Goal: Task Accomplishment & Management: Use online tool/utility

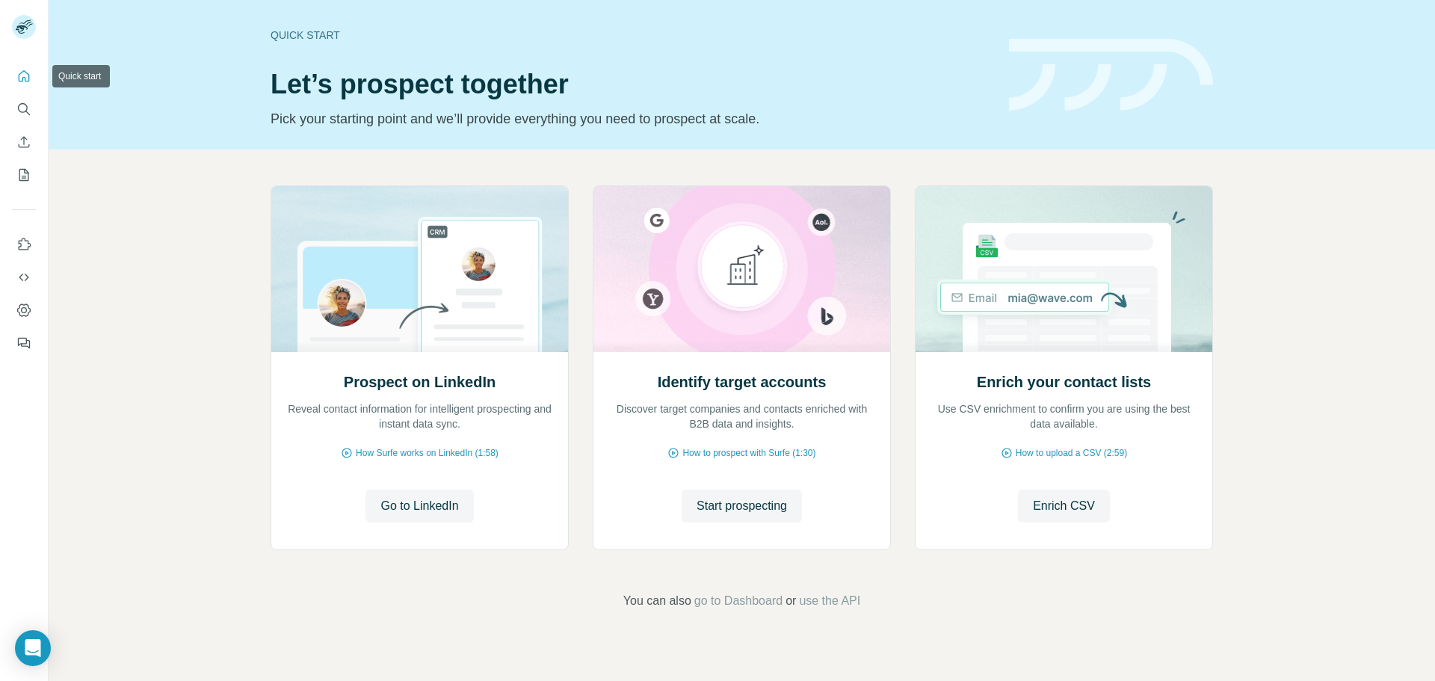
click at [19, 79] on icon "Quick start" at bounding box center [24, 75] width 11 height 11
click at [25, 77] on icon "Quick start" at bounding box center [23, 76] width 15 height 15
click at [431, 502] on span "Go to LinkedIn" at bounding box center [419, 506] width 78 height 18
click at [23, 313] on icon "Dashboard" at bounding box center [23, 310] width 15 height 15
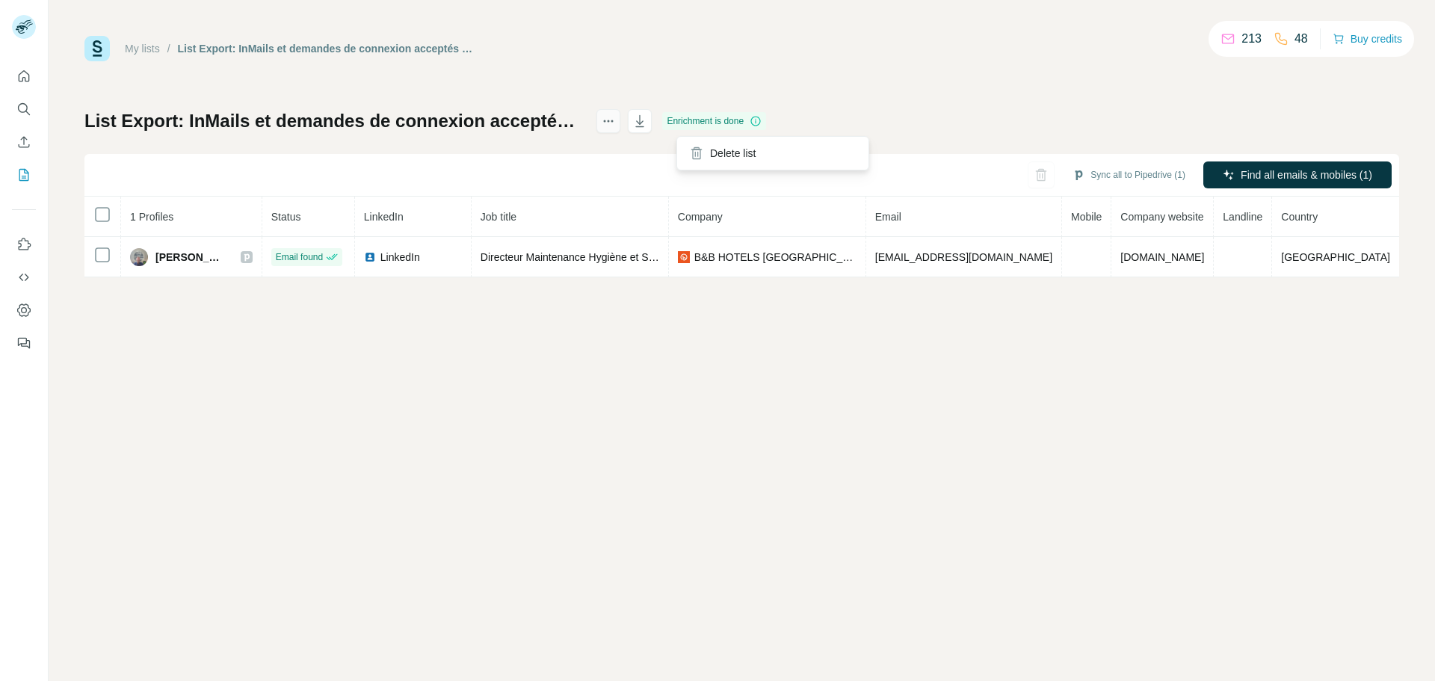
click at [606, 121] on icon "actions" at bounding box center [605, 121] width 2 height 2
click at [909, 78] on div "My lists / List Export: InMails et demandes de connexion acceptés récemment - 2…" at bounding box center [741, 156] width 1315 height 241
click at [1236, 408] on div "My lists / List Export: InMails et demandes de connexion acceptés récemment - 2…" at bounding box center [742, 340] width 1386 height 681
click at [528, 423] on div "My lists / List Export: InMails et demandes de connexion acceptés récemment - 2…" at bounding box center [742, 340] width 1386 height 681
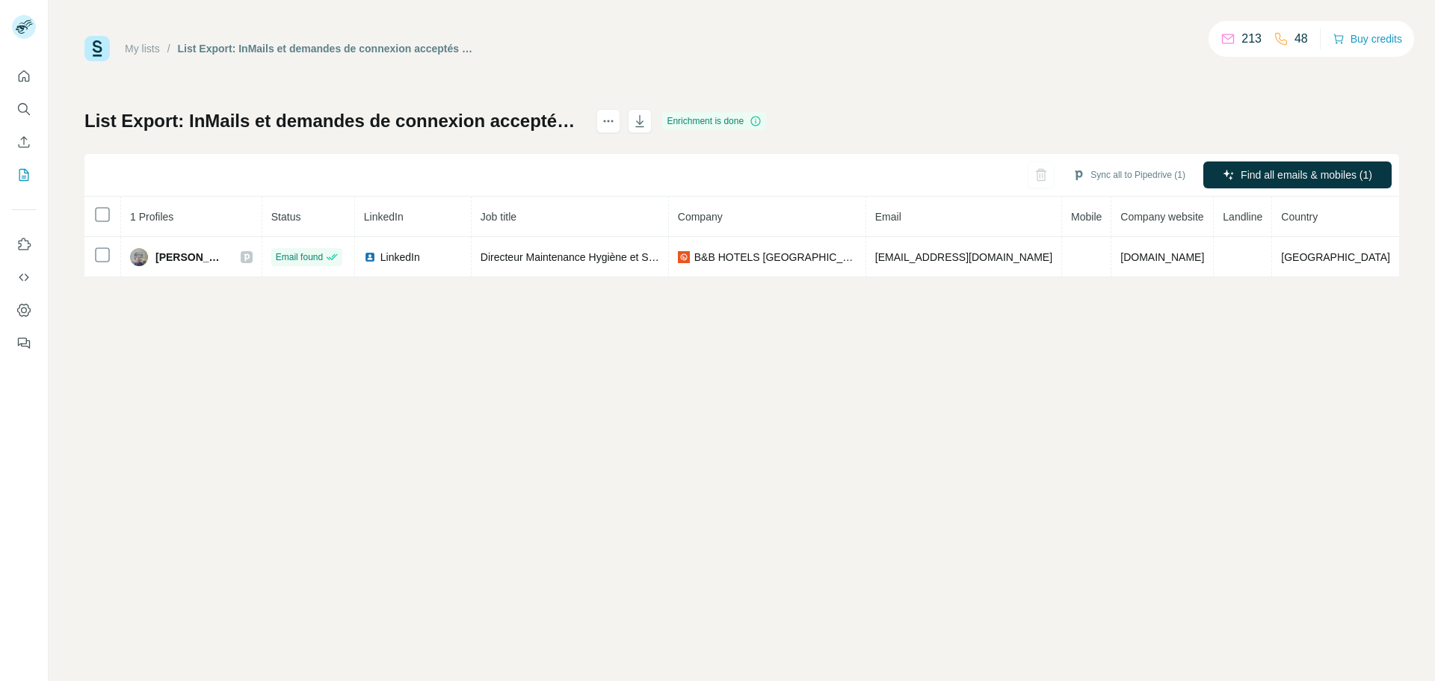
drag, startPoint x: 528, startPoint y: 423, endPoint x: 600, endPoint y: 395, distance: 77.9
click at [528, 423] on div "My lists / List Export: InMails et demandes de connexion acceptés récemment - 2…" at bounding box center [742, 340] width 1386 height 681
click at [1137, 176] on button "Sync all to Pipedrive (1)" at bounding box center [1129, 175] width 134 height 22
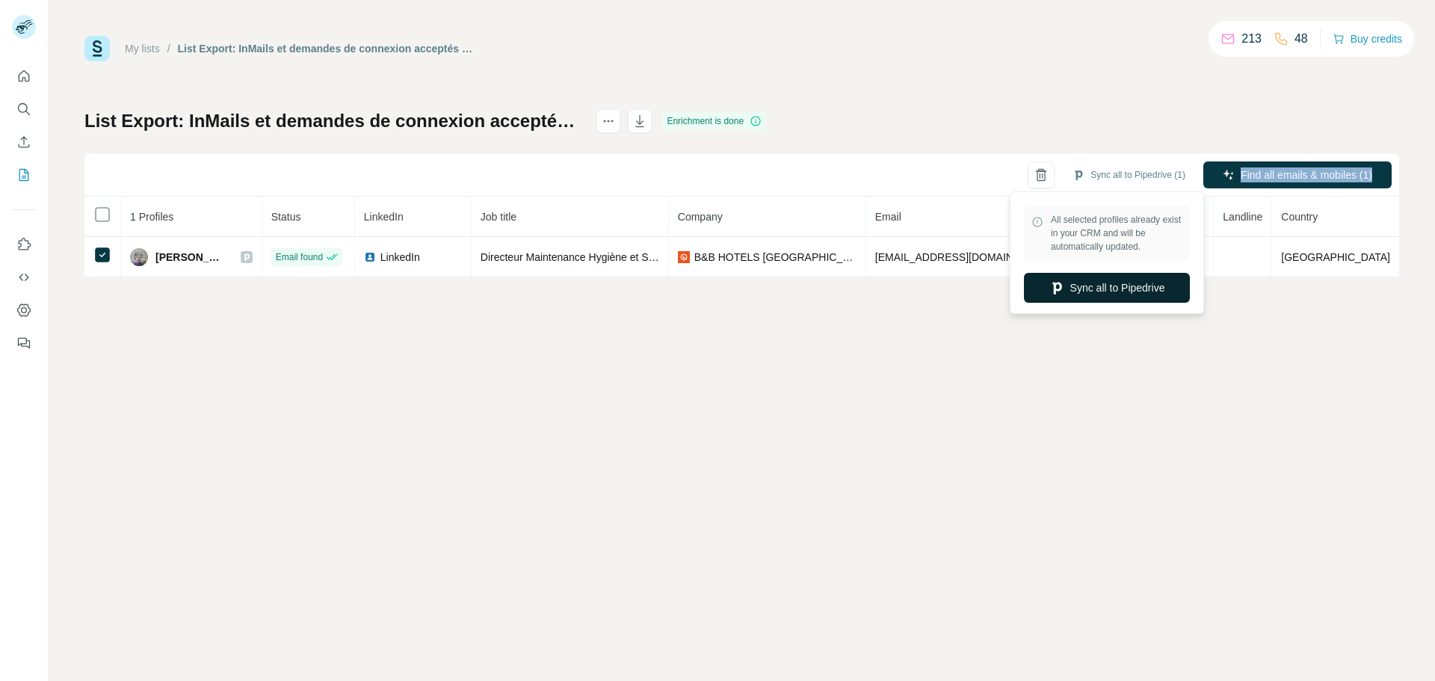
click at [1137, 290] on button "Sync all to Pipedrive" at bounding box center [1107, 288] width 166 height 30
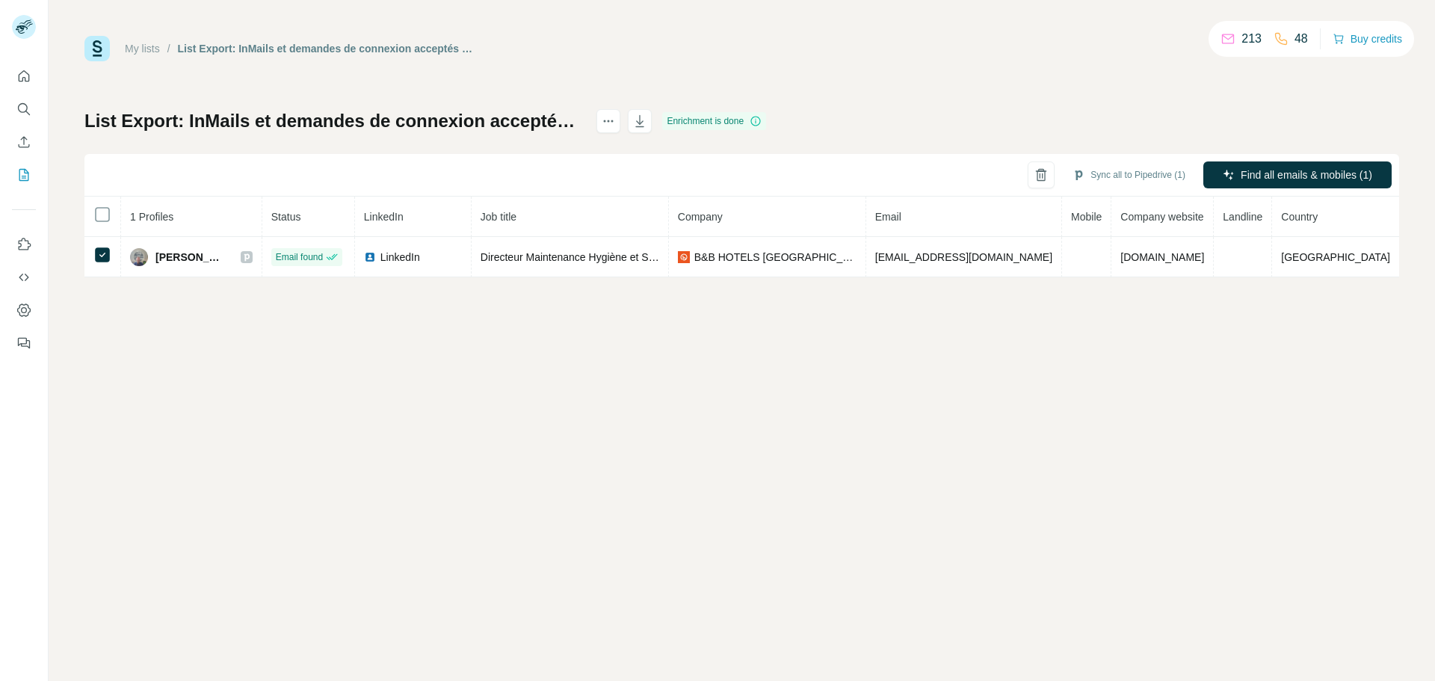
click at [1262, 475] on div "My lists / List Export: InMails et demandes de connexion acceptés récemment - 2…" at bounding box center [742, 340] width 1386 height 681
click at [1125, 378] on div "My lists / List Export: InMails et demandes de connexion acceptés récemment - 2…" at bounding box center [742, 340] width 1386 height 681
click at [196, 334] on div "My lists / List Export: InMails et demandes de connexion acceptés récemment - 2…" at bounding box center [742, 340] width 1386 height 681
click at [677, 348] on div "My lists / List Export: InMails et demandes de connexion acceptés récemment - 2…" at bounding box center [742, 340] width 1386 height 681
click at [475, 49] on div "List Export: InMails et demandes de connexion acceptés récemment - 21/09/2025 0…" at bounding box center [326, 48] width 297 height 15
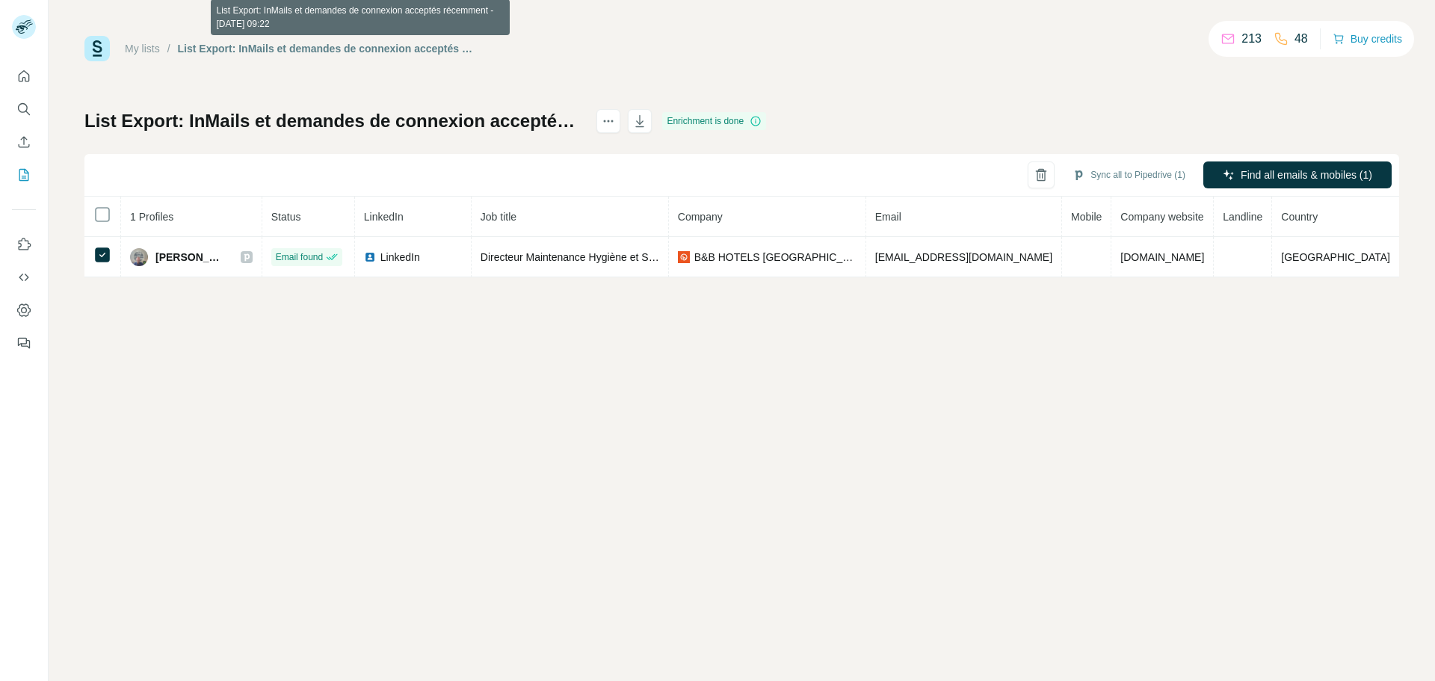
click at [475, 46] on div "List Export: InMails et demandes de connexion acceptés récemment - 21/09/2025 0…" at bounding box center [326, 48] width 297 height 15
drag, startPoint x: 1188, startPoint y: 99, endPoint x: 1135, endPoint y: 108, distance: 53.8
click at [1185, 98] on div "My lists / List Export: InMails et demandes de connexion acceptés récemment - 2…" at bounding box center [741, 156] width 1315 height 241
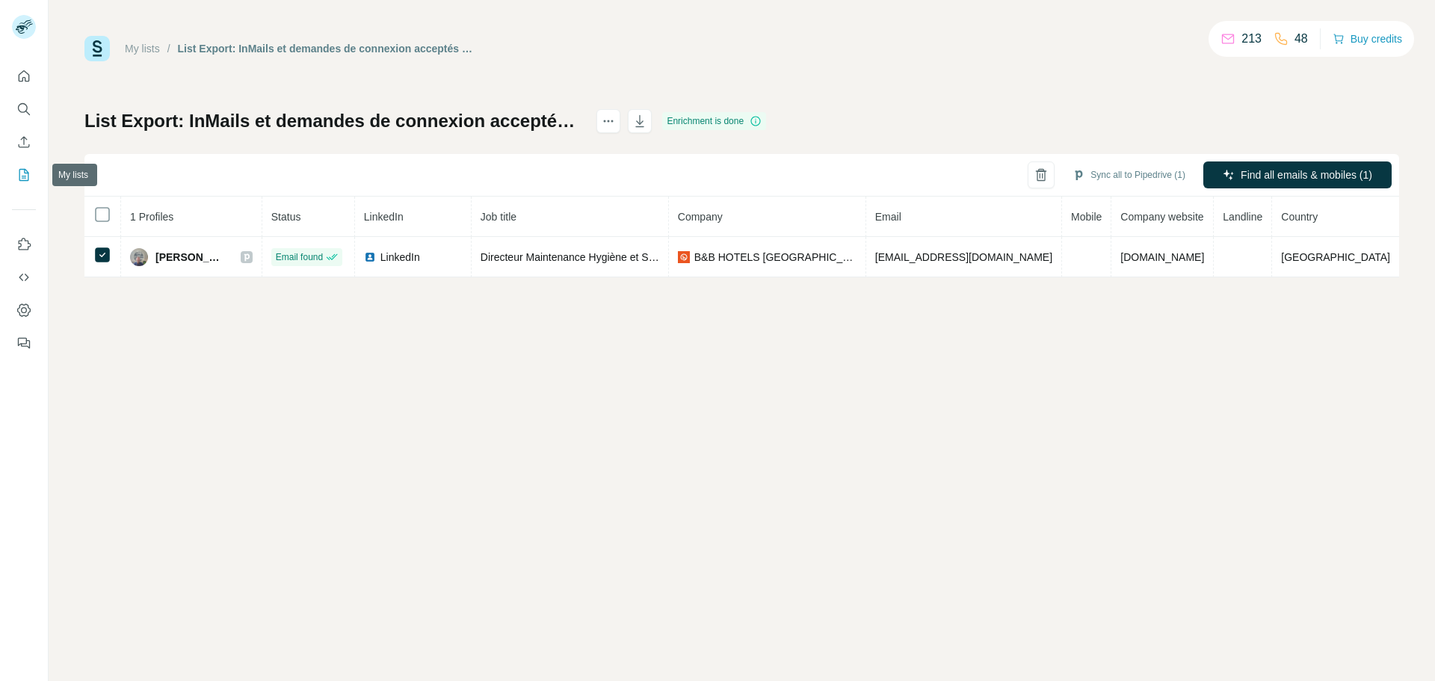
click at [22, 176] on icon "My lists" at bounding box center [25, 174] width 7 height 10
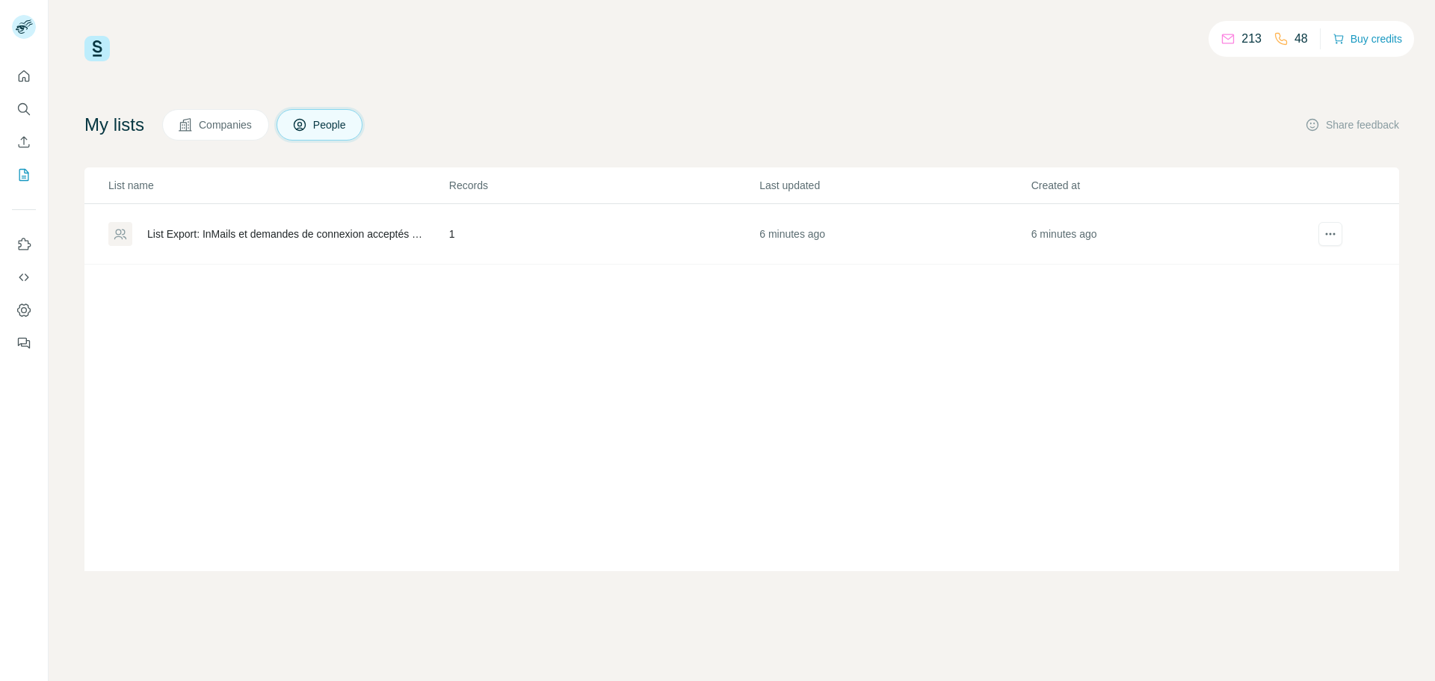
click at [581, 109] on div "My lists Companies People Share feedback" at bounding box center [741, 124] width 1315 height 31
click at [232, 133] on button "Companies" at bounding box center [215, 124] width 107 height 31
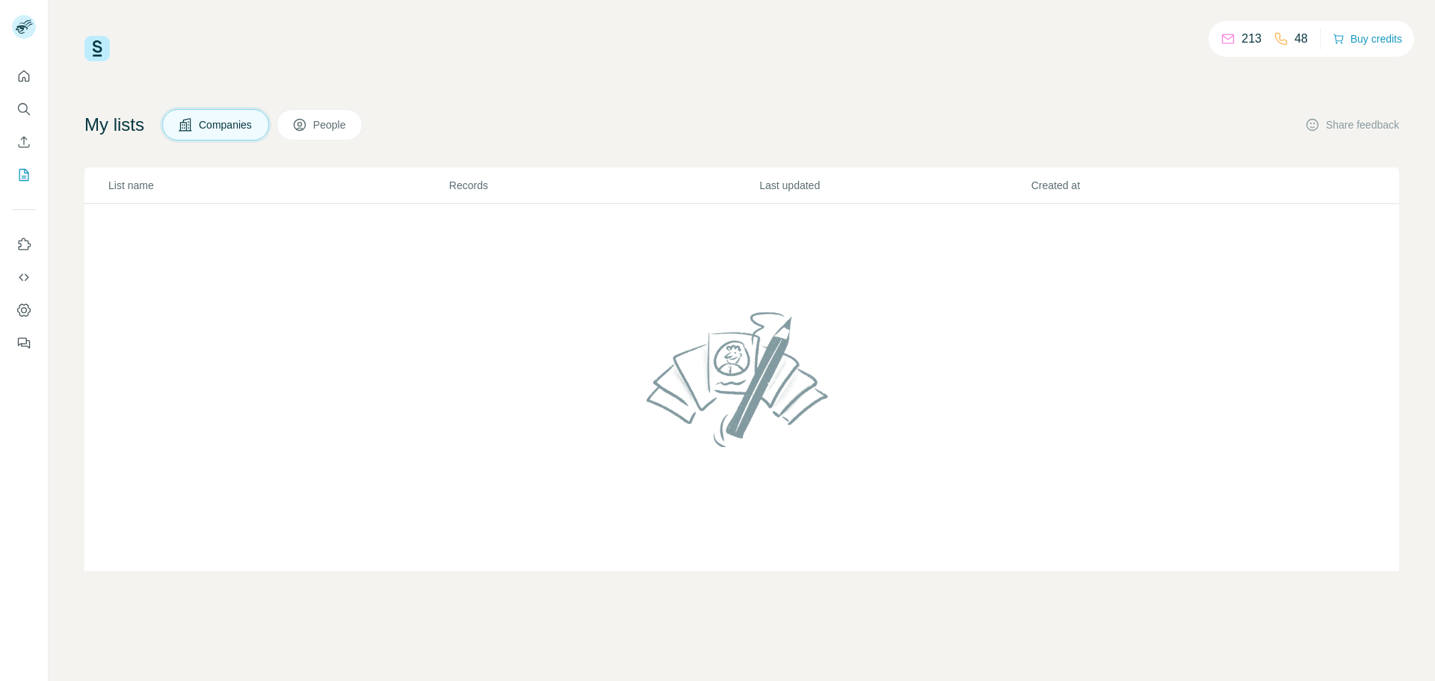
click at [339, 130] on span "People" at bounding box center [330, 124] width 34 height 15
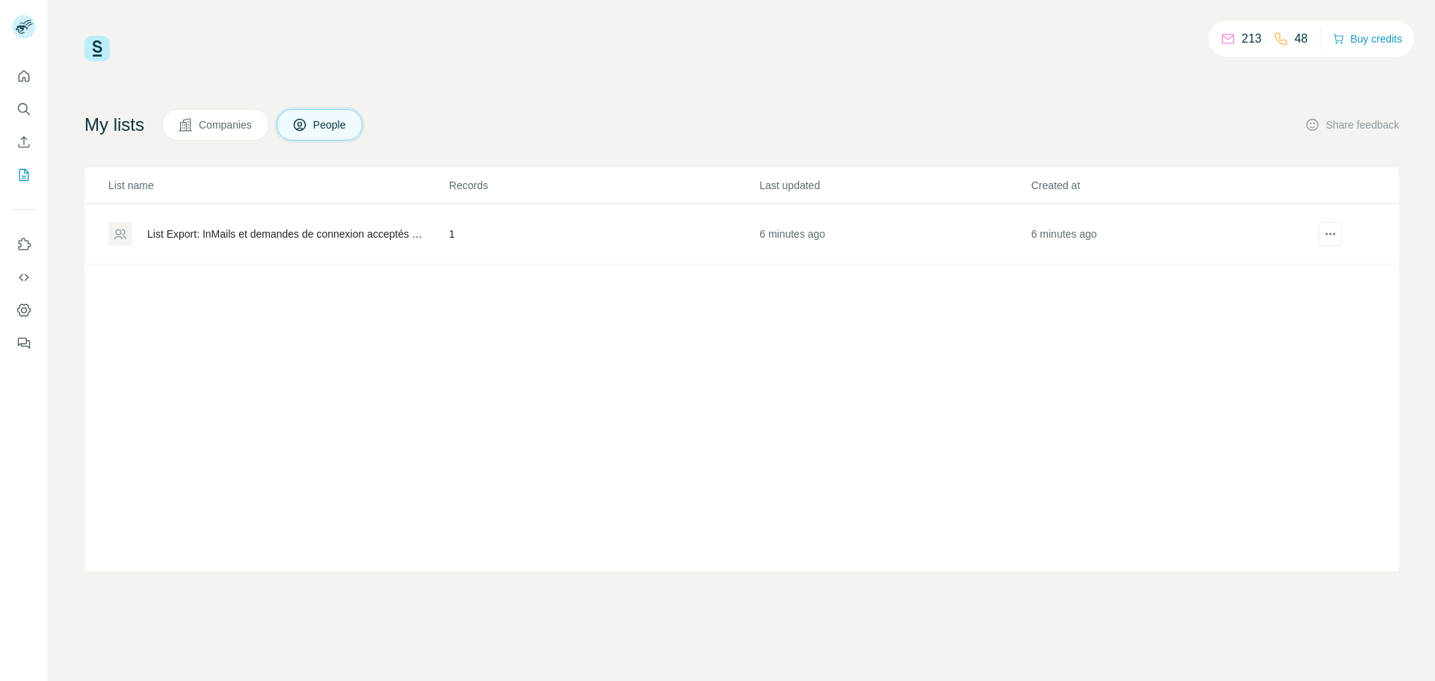
click at [286, 236] on div "List Export: InMails et demandes de connexion acceptés récemment - 21/09/2025 0…" at bounding box center [285, 233] width 277 height 15
